Goal: Information Seeking & Learning: Learn about a topic

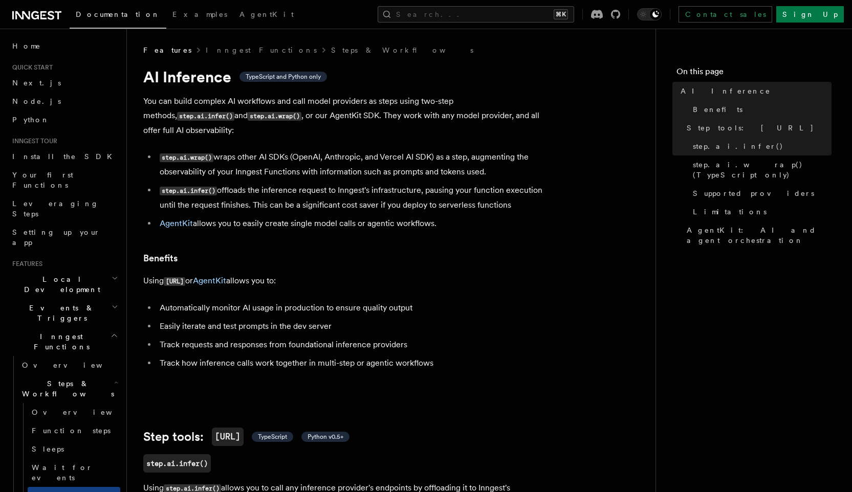
click at [219, 109] on p "You can build complex AI workflows and call model providers as steps using two-…" at bounding box center [347, 115] width 409 height 43
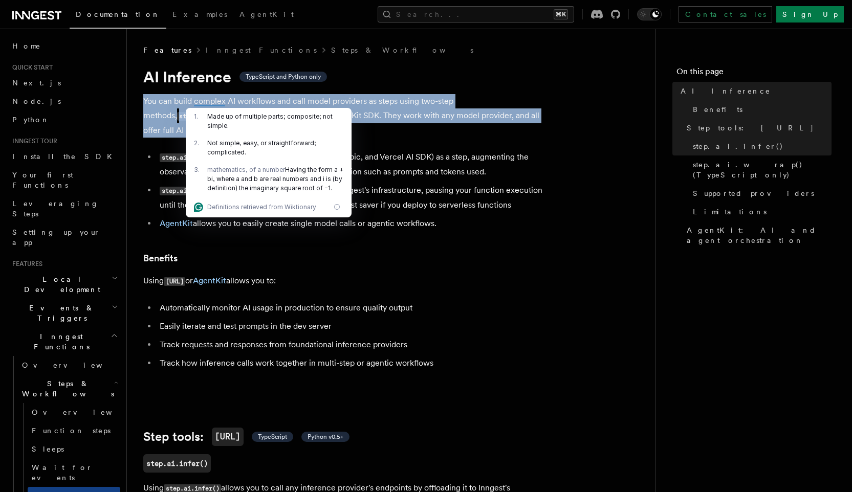
click at [336, 135] on div "2 . Not simple, easy, or straightforward; complicated." at bounding box center [269, 148] width 166 height 27
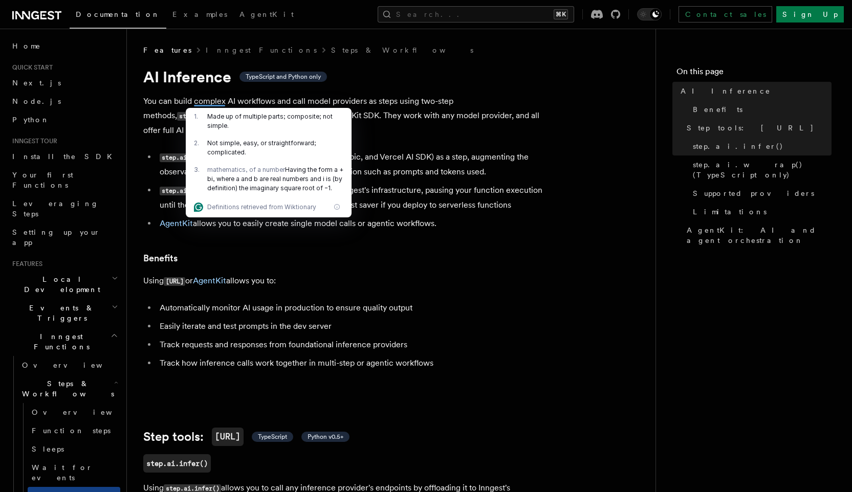
click at [402, 116] on p "You can build complex AI workflows and call model providers as steps using two-…" at bounding box center [347, 115] width 409 height 43
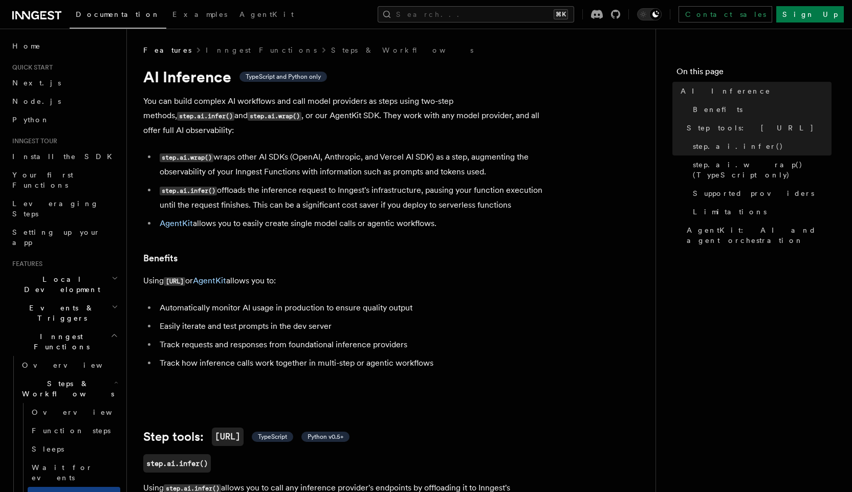
click at [254, 150] on li "step.ai.wrap() wraps other AI SDKs (OpenAI, Anthropic, and Vercel AI SDK) as a …" at bounding box center [355, 164] width 396 height 29
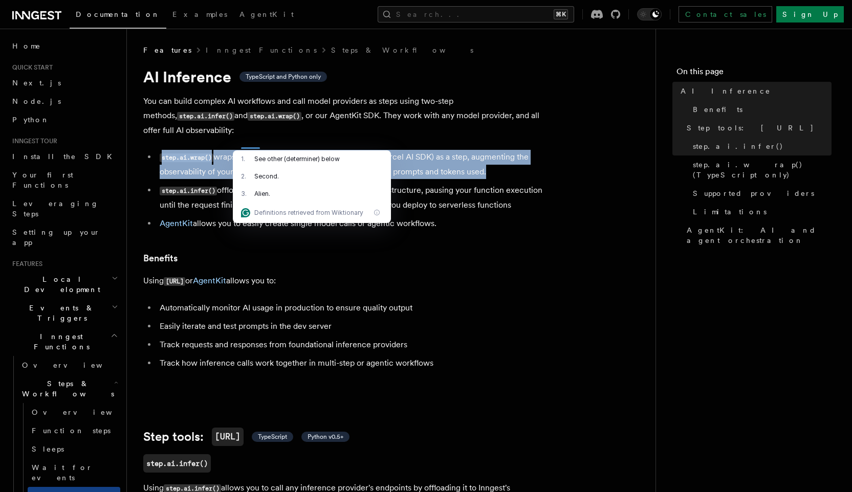
click at [352, 150] on li "step.ai.wrap() wraps other AI SDKs (OpenAI, Anthropic, and Vercel AI SDK) as a …" at bounding box center [355, 164] width 396 height 29
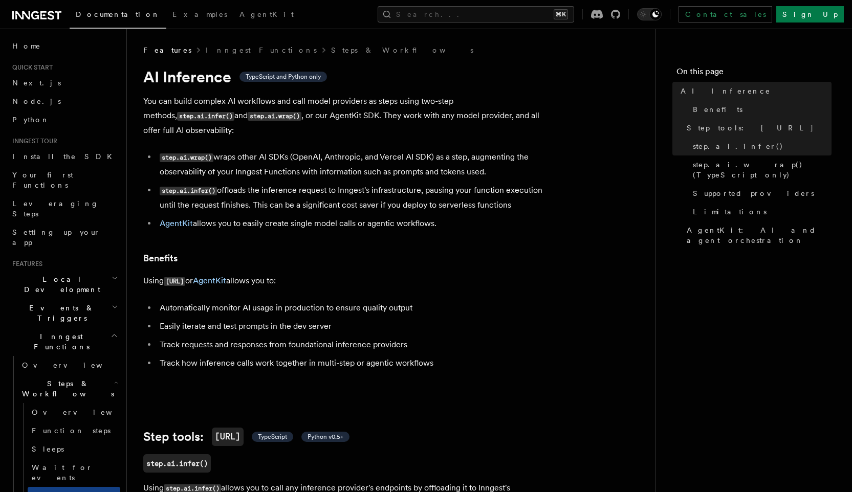
click at [173, 154] on code "step.ai.wrap()" at bounding box center [187, 158] width 54 height 9
drag, startPoint x: 173, startPoint y: 144, endPoint x: 342, endPoint y: 149, distance: 168.4
click at [342, 150] on li "step.ai.wrap() wraps other AI SDKs (OpenAI, Anthropic, and Vercel AI SDK) as a …" at bounding box center [355, 164] width 396 height 29
click at [478, 150] on li "step.ai.wrap() wraps other AI SDKs (OpenAI, Anthropic, and Vercel AI SDK) as a …" at bounding box center [355, 164] width 396 height 29
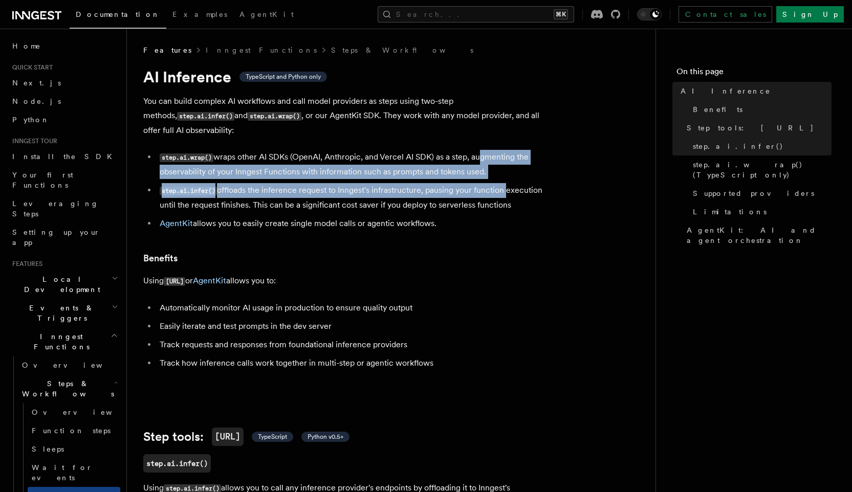
drag, startPoint x: 478, startPoint y: 141, endPoint x: 499, endPoint y: 166, distance: 32.7
click at [498, 166] on ul "step.ai.wrap() wraps other AI SDKs (OpenAI, Anthropic, and Vercel AI SDK) as a …" at bounding box center [347, 190] width 409 height 81
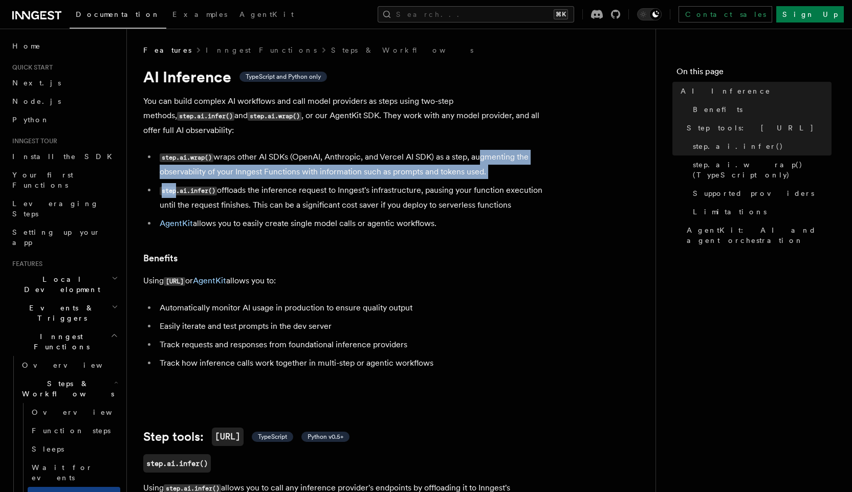
click at [499, 166] on ul "step.ai.wrap() wraps other AI SDKs (OpenAI, Anthropic, and Vercel AI SDK) as a …" at bounding box center [347, 190] width 409 height 81
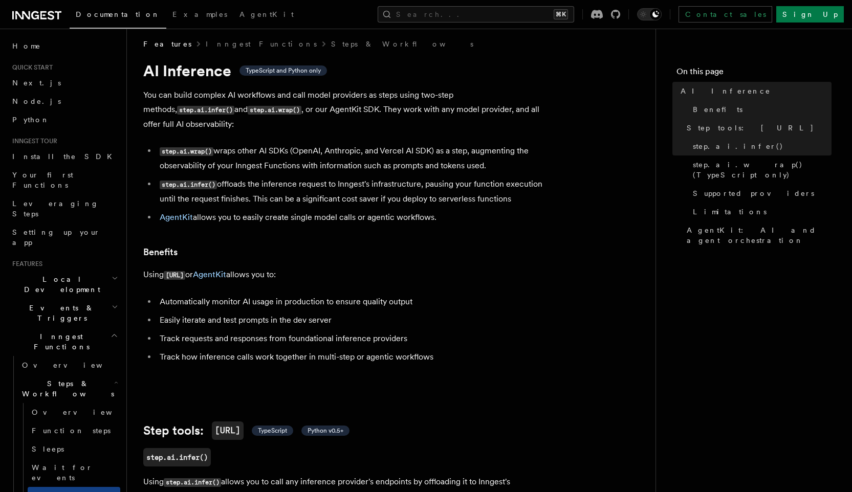
scroll to position [7, 0]
click at [288, 176] on li "step.ai.infer() offloads the inference request to Inngest's infrastructure, pau…" at bounding box center [355, 190] width 396 height 29
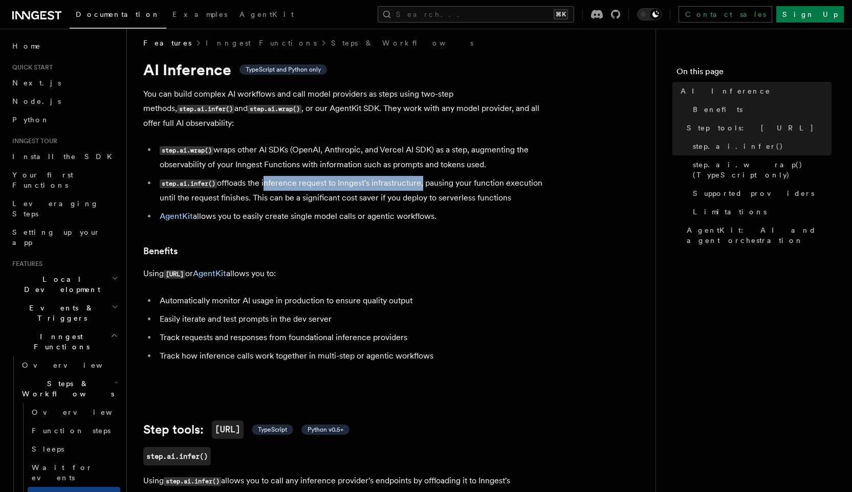
drag, startPoint x: 288, startPoint y: 167, endPoint x: 414, endPoint y: 172, distance: 126.0
click at [414, 176] on li "step.ai.infer() offloads the inference request to Inngest's infrastructure, pau…" at bounding box center [355, 190] width 396 height 29
click at [434, 176] on li "step.ai.infer() offloads the inference request to Inngest's infrastructure, pau…" at bounding box center [355, 190] width 396 height 29
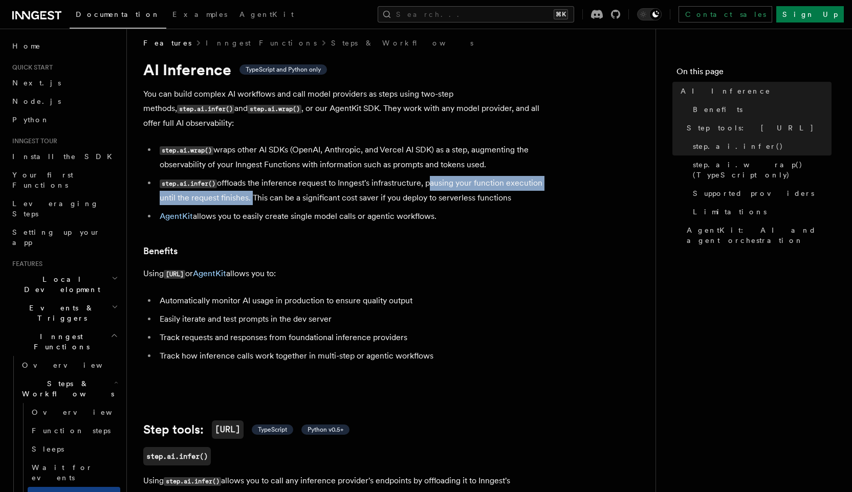
drag, startPoint x: 434, startPoint y: 172, endPoint x: 248, endPoint y: 188, distance: 186.4
click at [248, 188] on li "step.ai.infer() offloads the inference request to Inngest's infrastructure, pau…" at bounding box center [355, 190] width 396 height 29
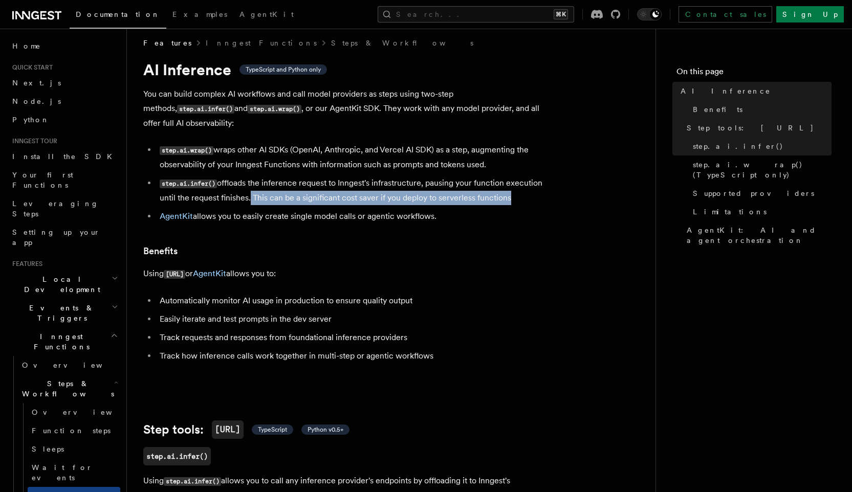
drag, startPoint x: 248, startPoint y: 188, endPoint x: 530, endPoint y: 185, distance: 282.0
click at [530, 185] on li "step.ai.infer() offloads the inference request to Inngest's infrastructure, pau…" at bounding box center [355, 190] width 396 height 29
drag, startPoint x: 530, startPoint y: 185, endPoint x: 253, endPoint y: 185, distance: 276.9
click at [254, 186] on li "step.ai.infer() offloads the inference request to Inngest's infrastructure, pau…" at bounding box center [355, 190] width 396 height 29
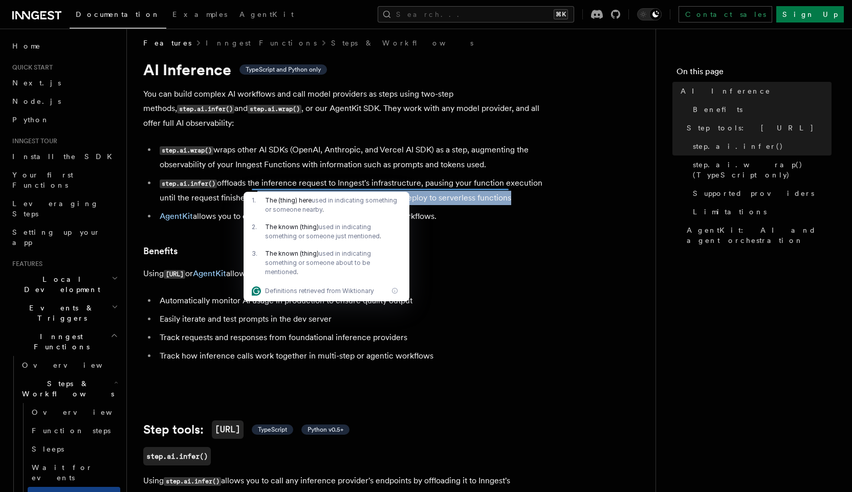
click at [253, 185] on li "step.ai.infer() offloads the inference request to Inngest's infrastructure, pau…" at bounding box center [355, 190] width 396 height 29
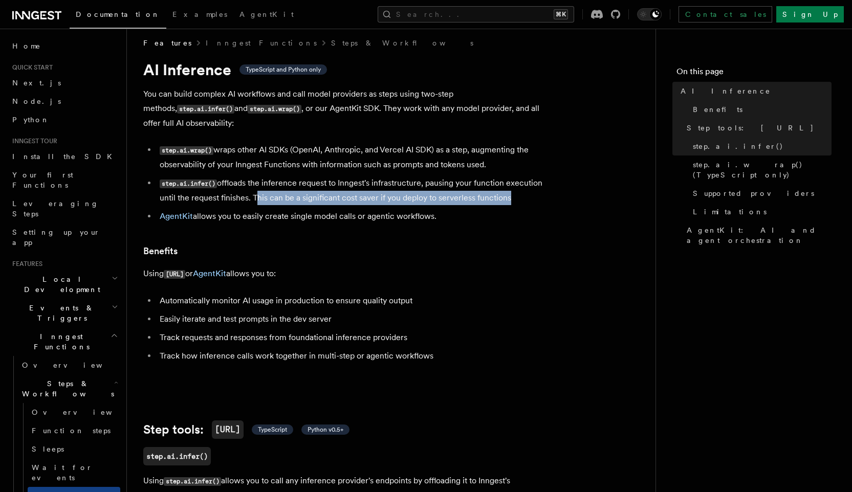
drag, startPoint x: 253, startPoint y: 185, endPoint x: 507, endPoint y: 185, distance: 253.3
click at [507, 185] on li "step.ai.infer() offloads the inference request to Inngest's infrastructure, pau…" at bounding box center [355, 190] width 396 height 29
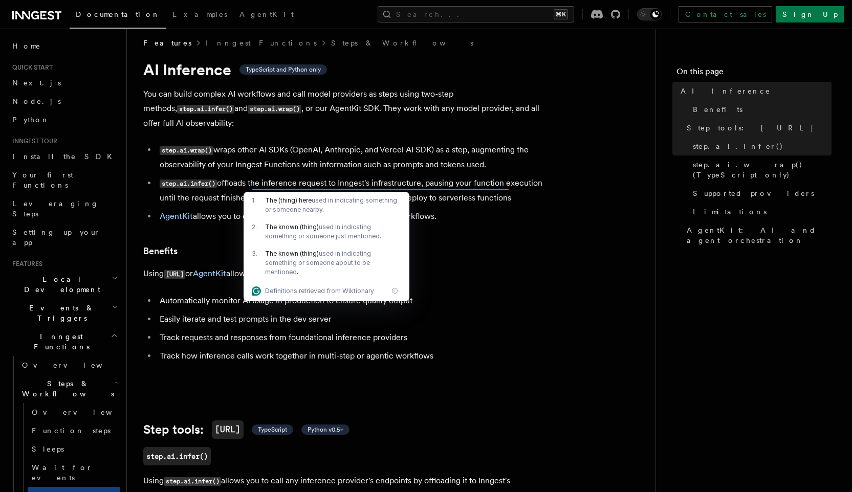
click at [294, 185] on li "step.ai.infer() offloads the inference request to Inngest's infrastructure, pau…" at bounding box center [355, 190] width 396 height 29
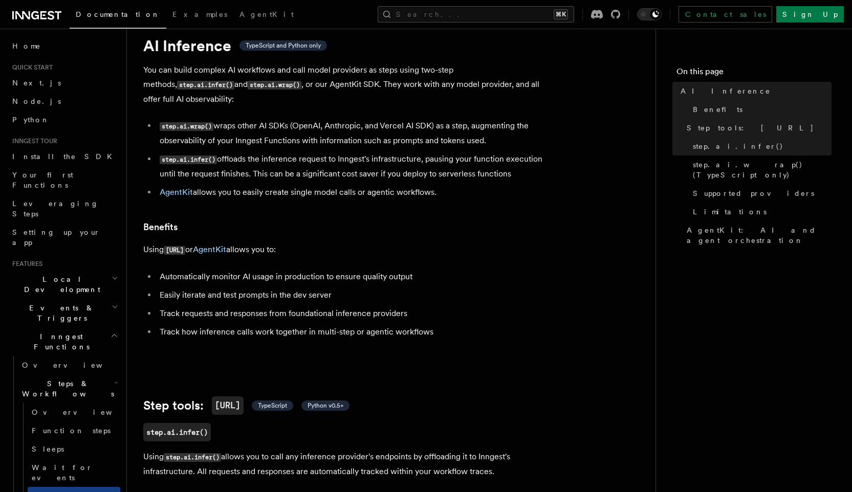
scroll to position [39, 0]
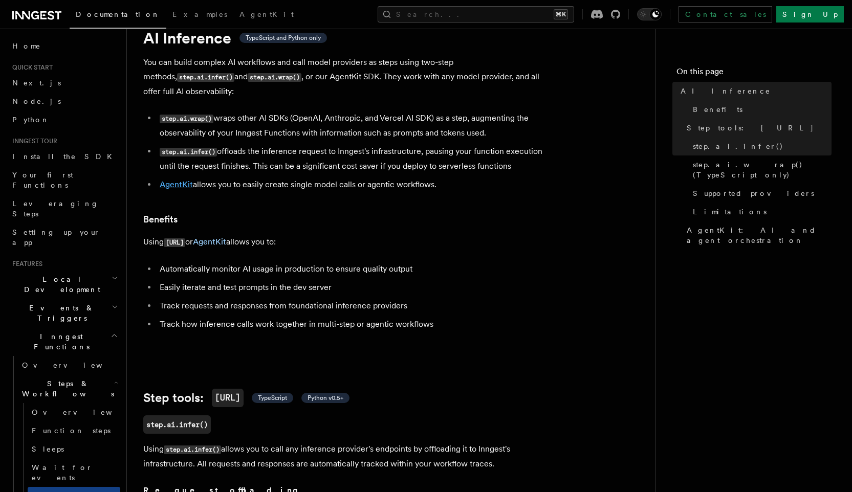
click at [185, 180] on link "AgentKit" at bounding box center [176, 185] width 33 height 10
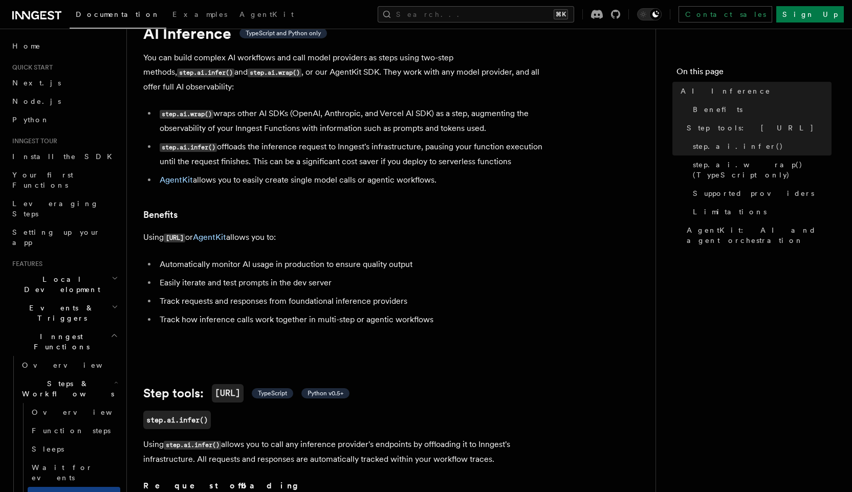
scroll to position [44, 0]
